Goal: Navigation & Orientation: Find specific page/section

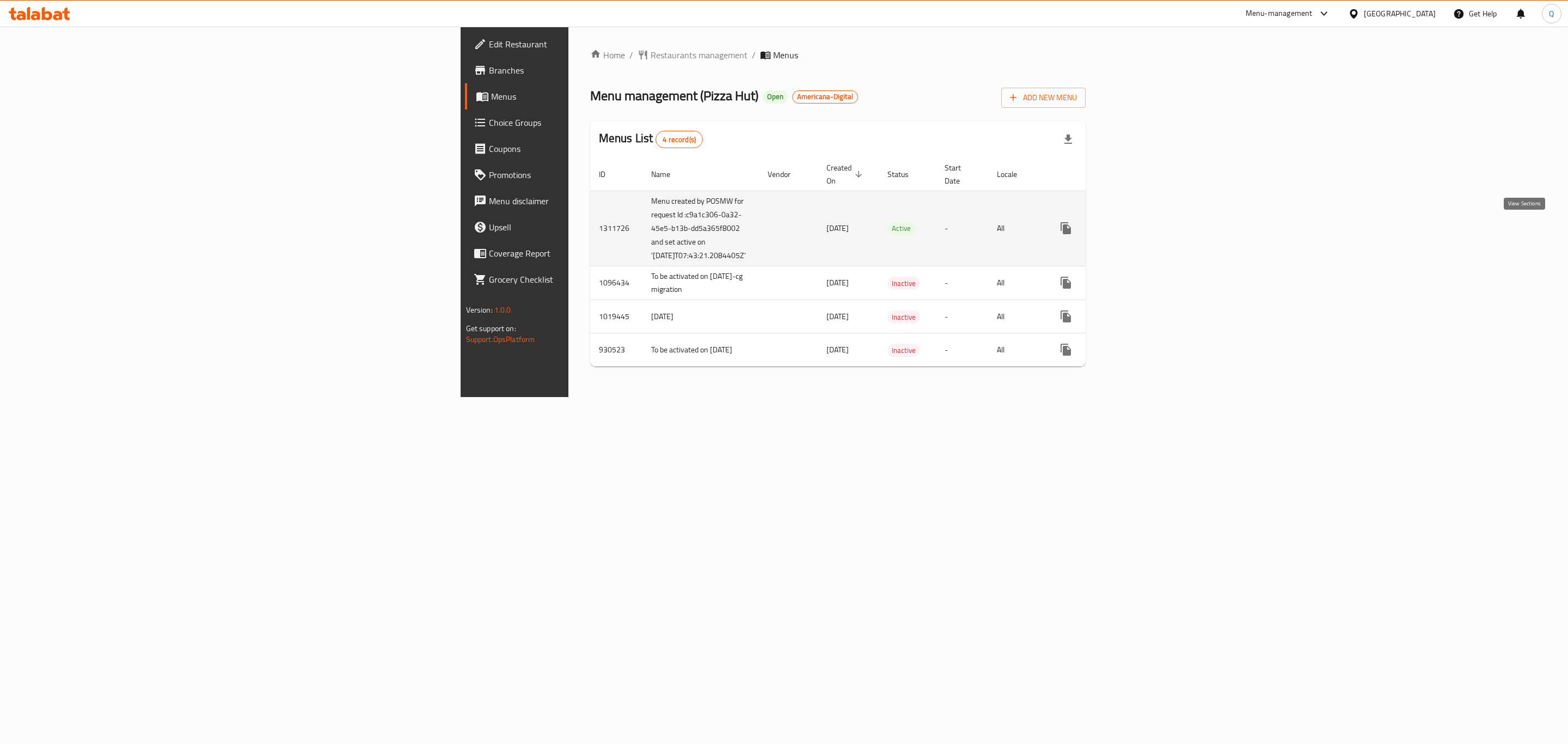
click at [1151, 229] on icon "enhanced table" at bounding box center [1144, 228] width 13 height 13
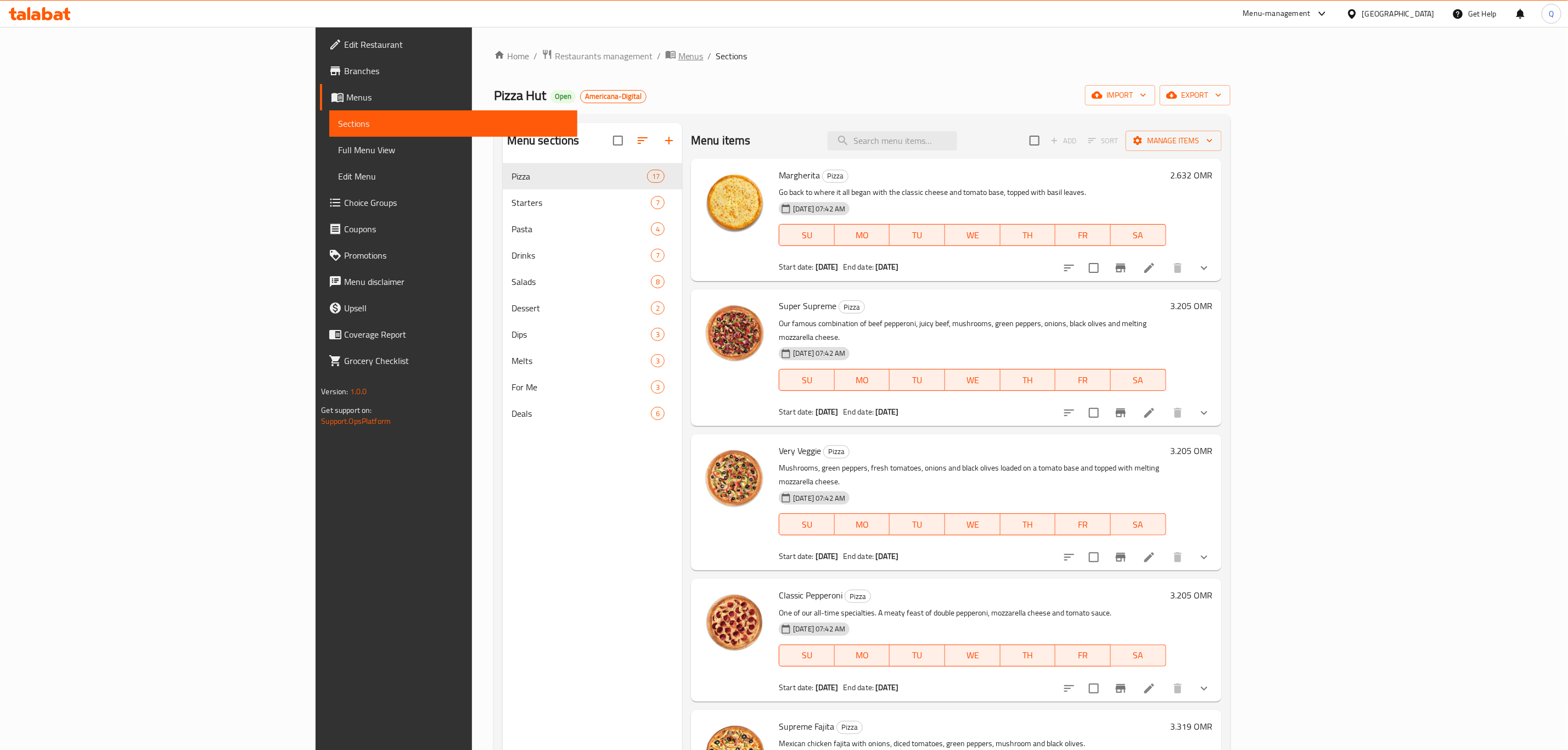
click at [679, 58] on span "Menus" at bounding box center [691, 55] width 25 height 13
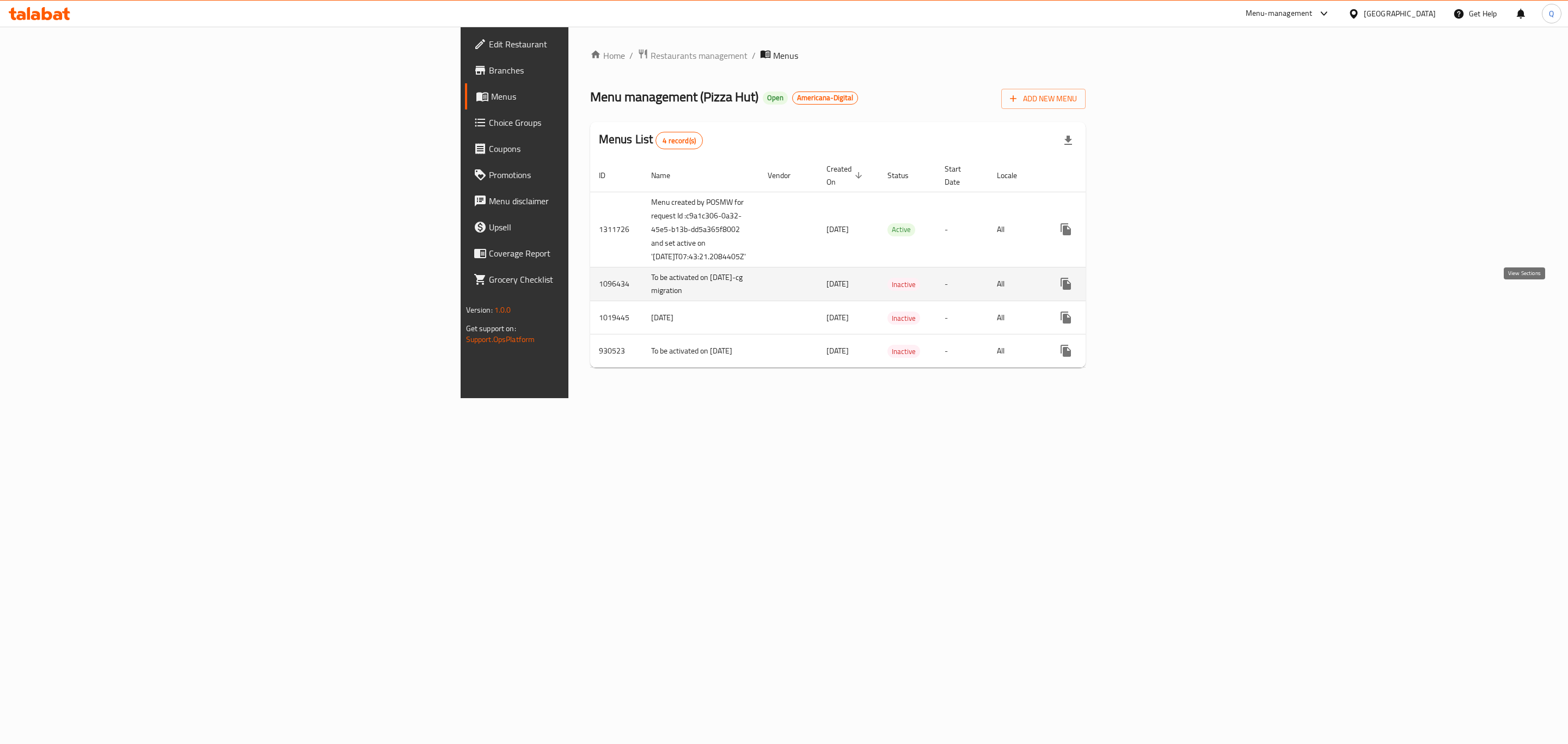
click at [1151, 290] on icon "enhanced table" at bounding box center [1144, 283] width 13 height 13
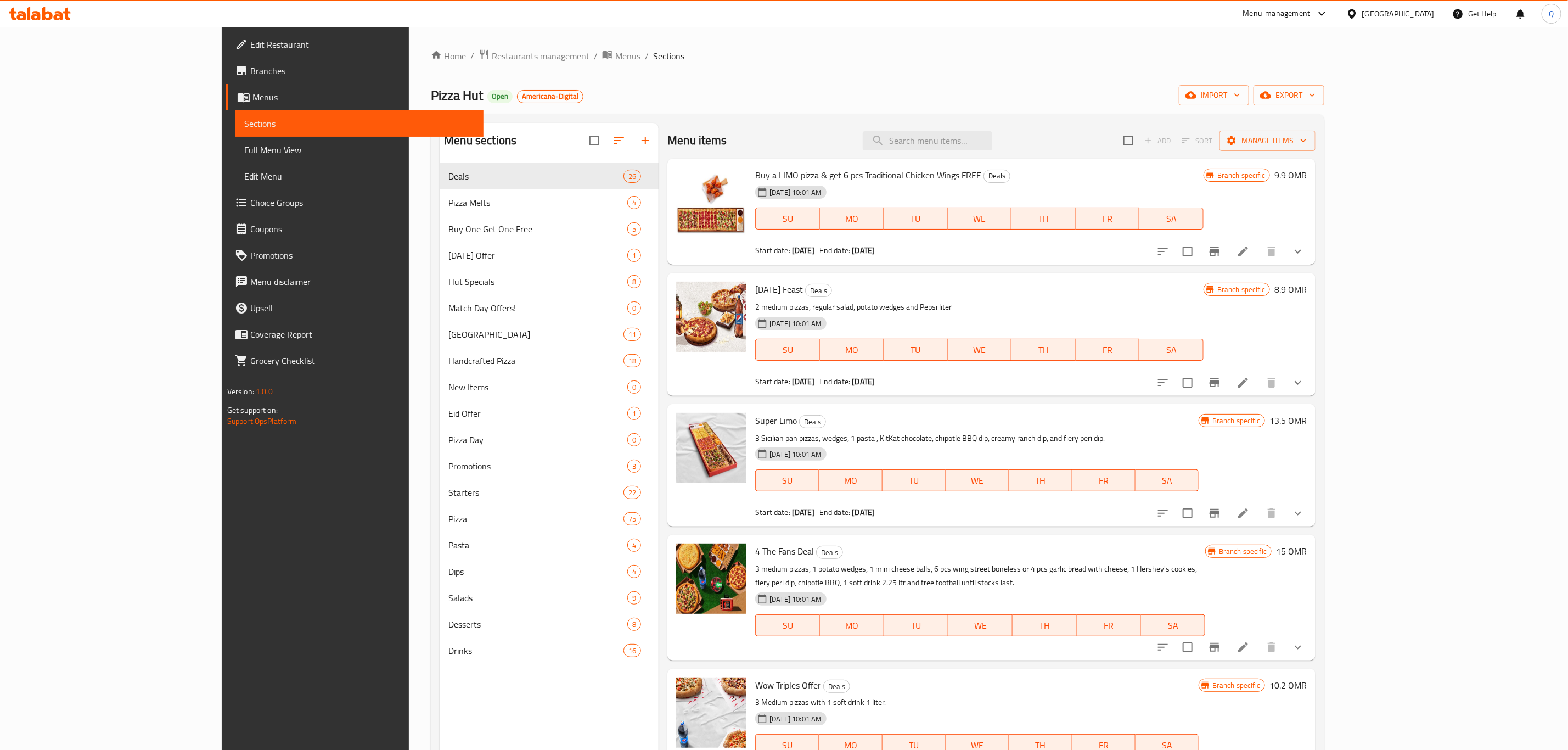
drag, startPoint x: 473, startPoint y: 53, endPoint x: 485, endPoint y: 83, distance: 32.3
click at [616, 53] on span "Menus" at bounding box center [628, 55] width 25 height 13
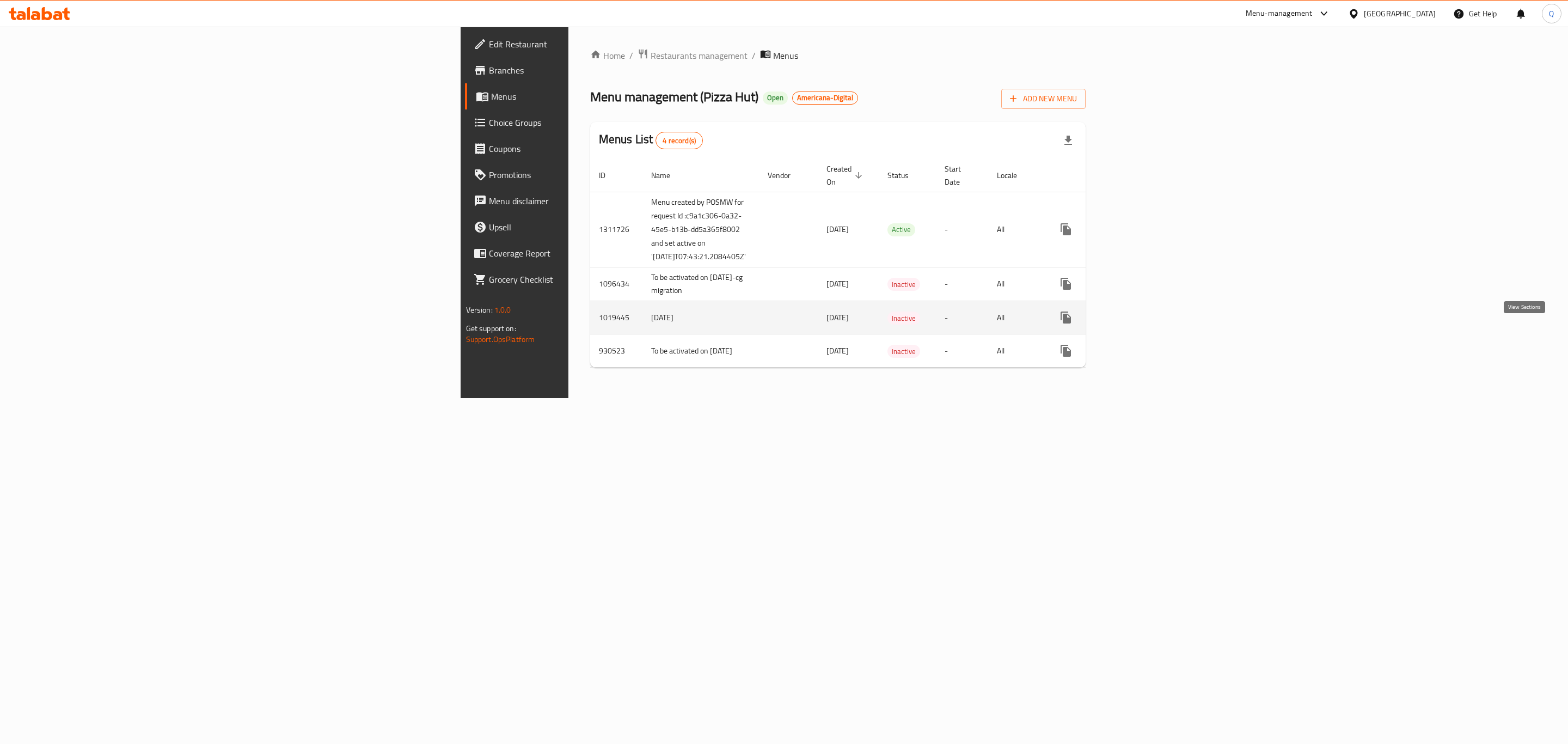
click at [1151, 324] on icon "enhanced table" at bounding box center [1144, 317] width 13 height 13
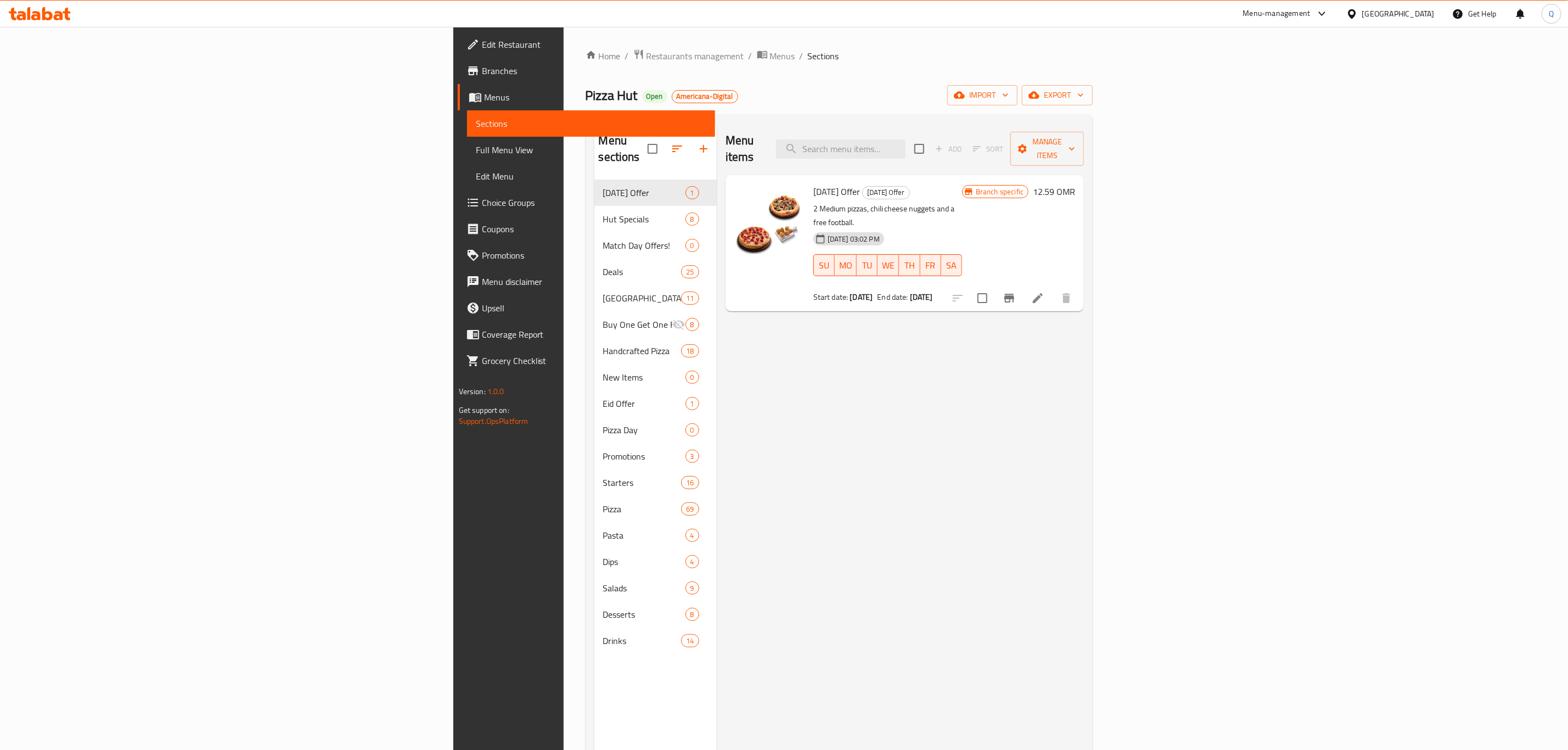
click at [564, 44] on div "Home / Restaurants management / Menus / Sections Pizza Hut Open Americana-Digit…" at bounding box center [840, 465] width 552 height 876
click at [770, 49] on span "Menus" at bounding box center [782, 55] width 25 height 13
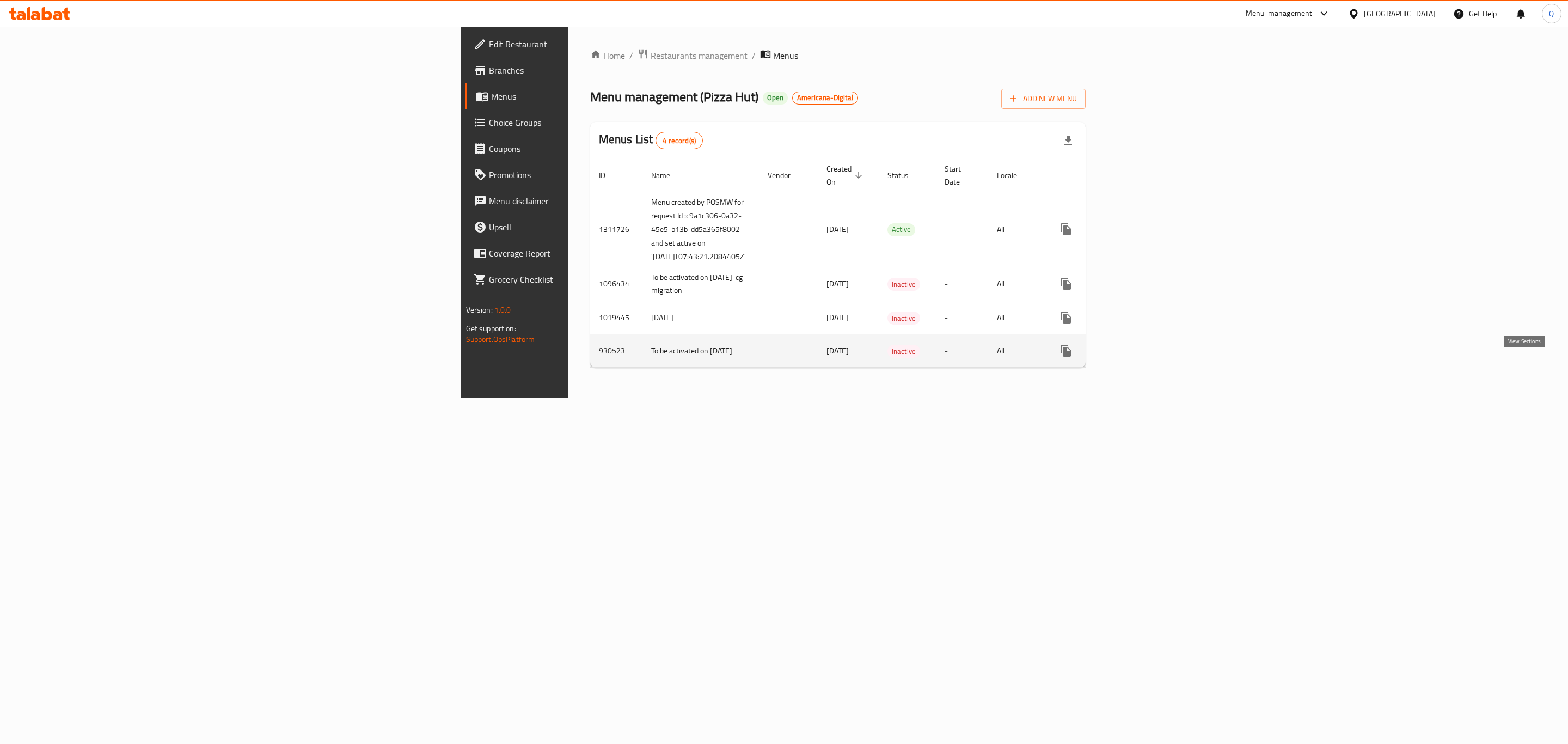
click at [1151, 357] on icon "enhanced table" at bounding box center [1144, 350] width 13 height 13
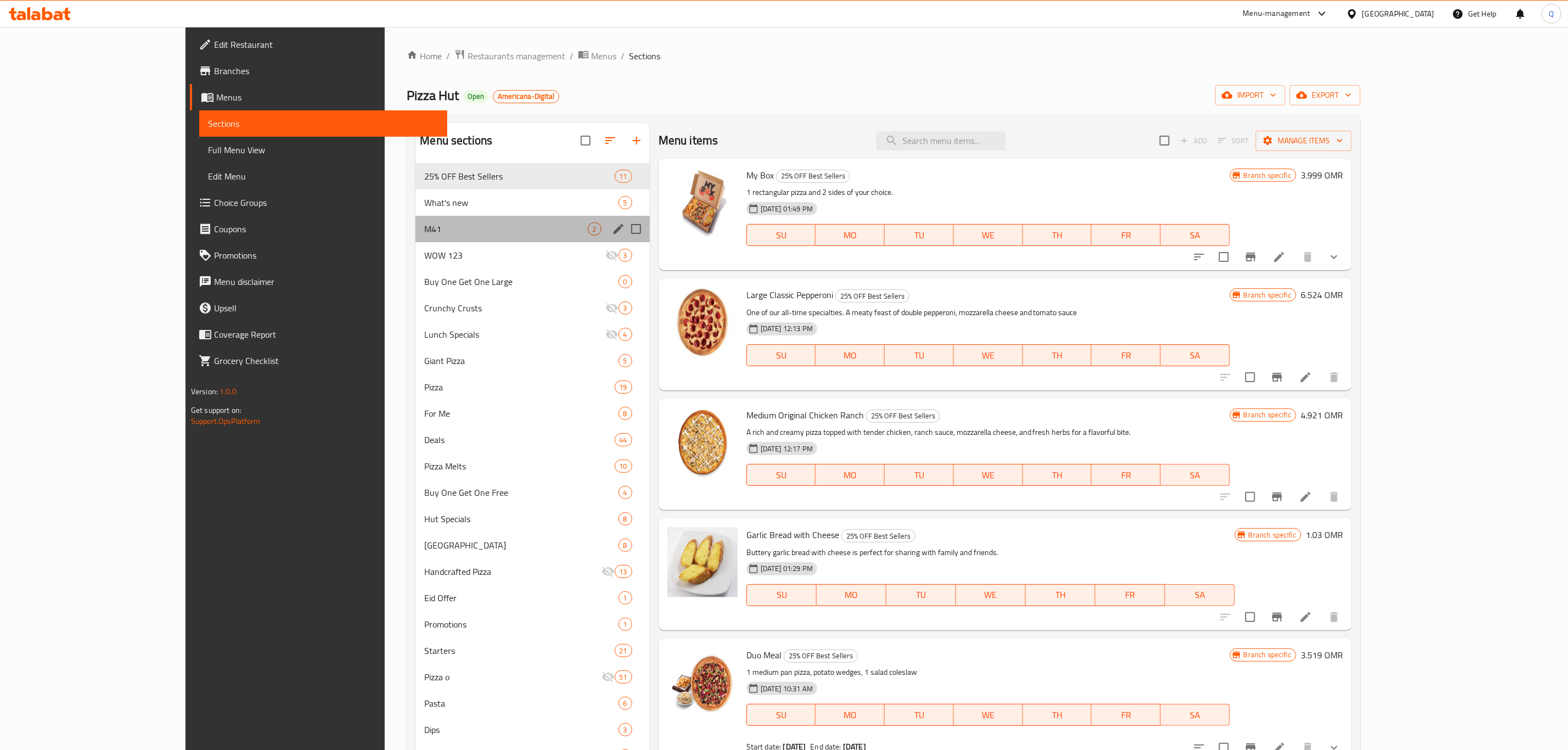
click at [465, 220] on div "M41 2" at bounding box center [532, 229] width 234 height 26
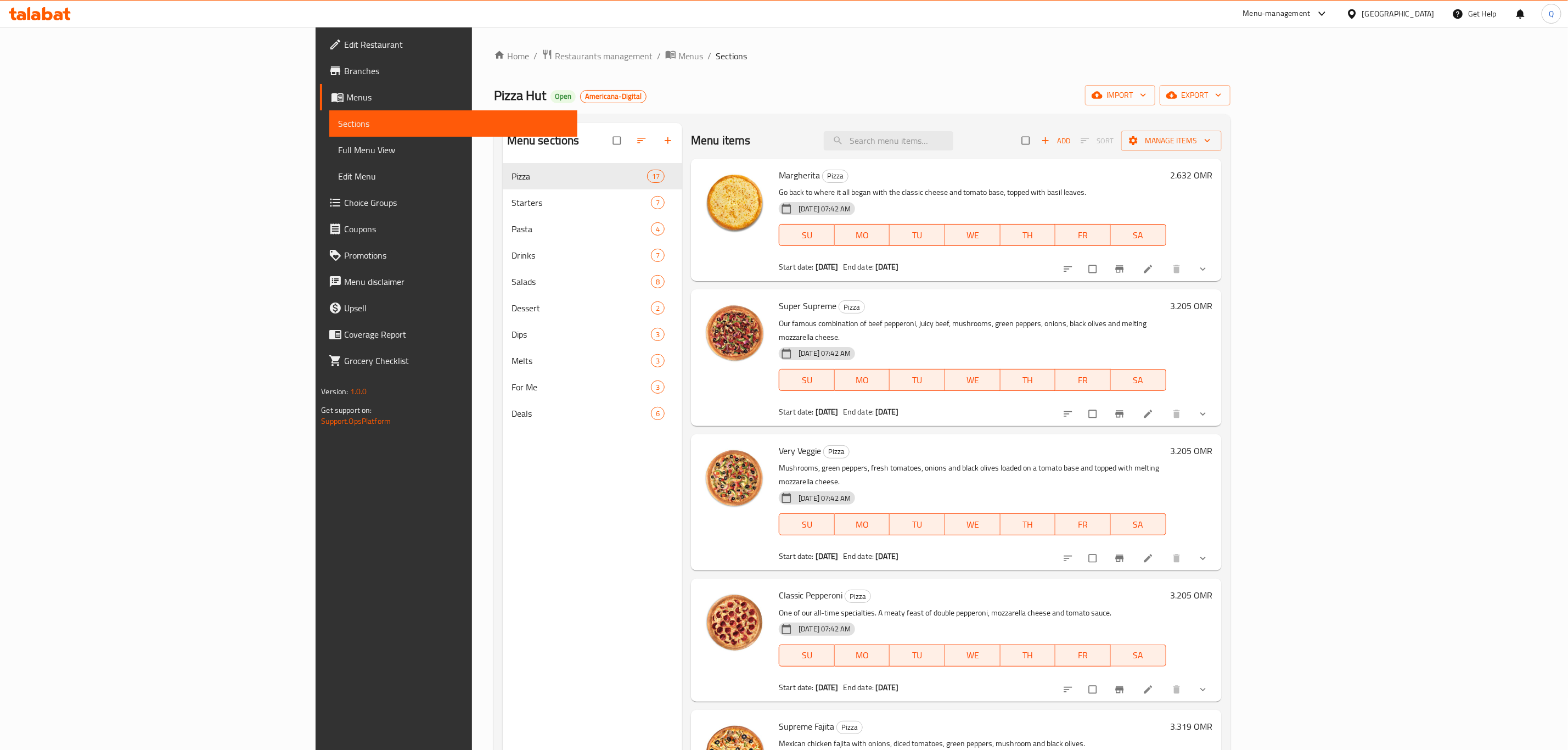
click at [344, 64] on span "Branches" at bounding box center [457, 71] width 225 height 13
